Goal: Navigation & Orientation: Go to known website

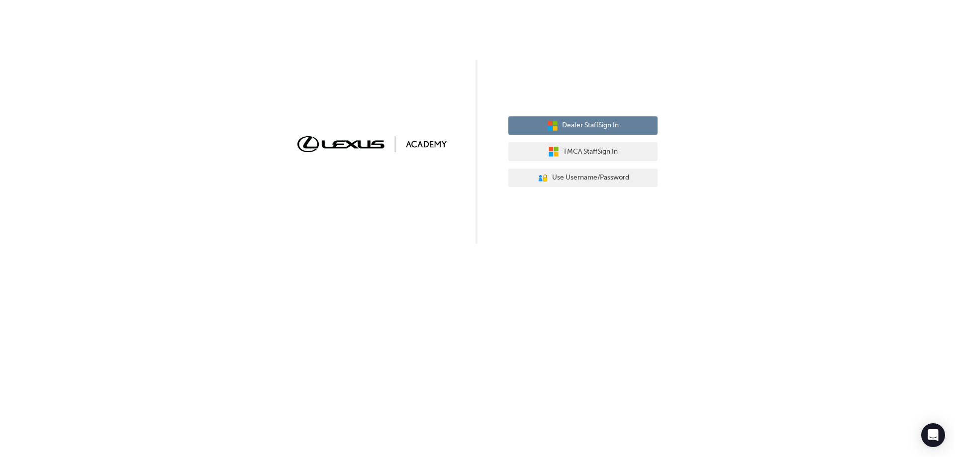
click at [601, 125] on span "Dealer Staff Sign In" at bounding box center [590, 125] width 57 height 11
